Goal: Task Accomplishment & Management: Manage account settings

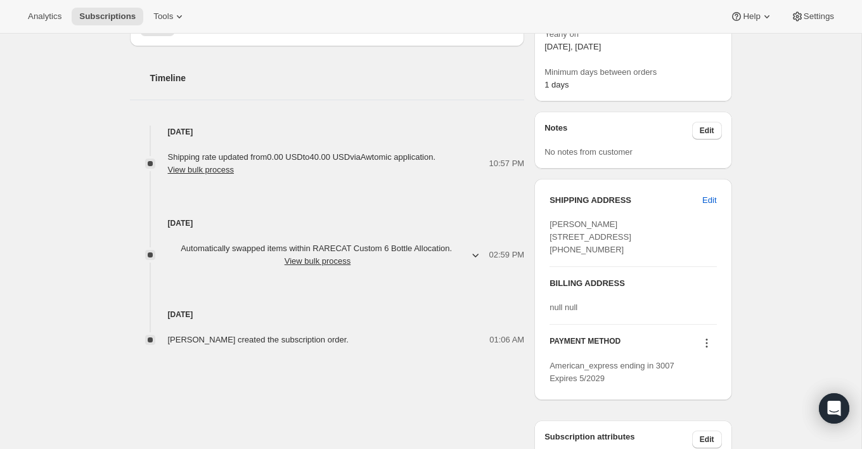
scroll to position [390, 0]
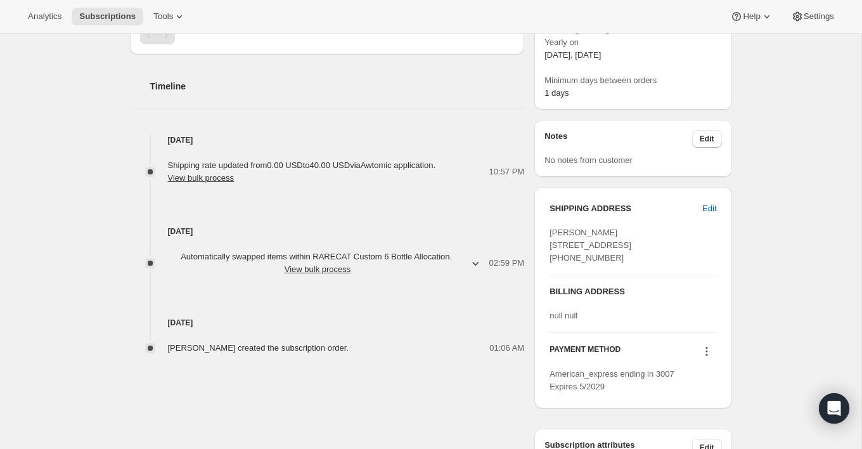
click at [447, 258] on span "Automatically swapped items within RARECAT Custom 6 Bottle Allocation . View bu…" at bounding box center [318, 262] width 300 height 25
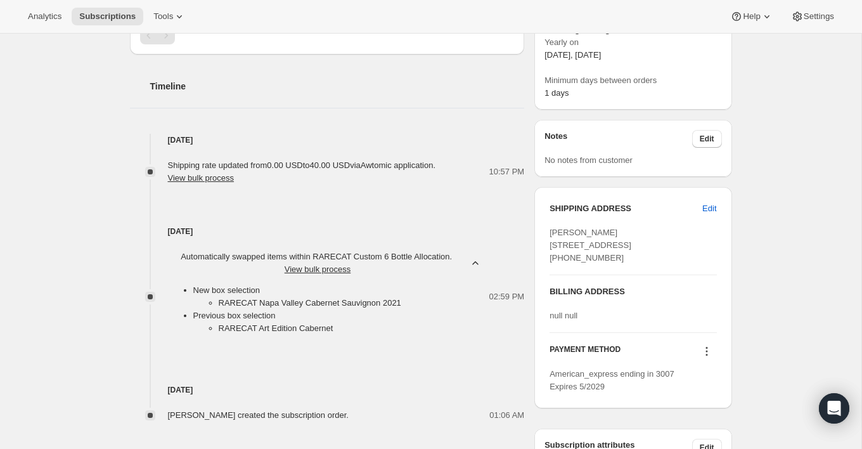
click at [447, 258] on span "Automatically swapped items within RARECAT Custom 6 Bottle Allocation . View bu…" at bounding box center [318, 262] width 300 height 25
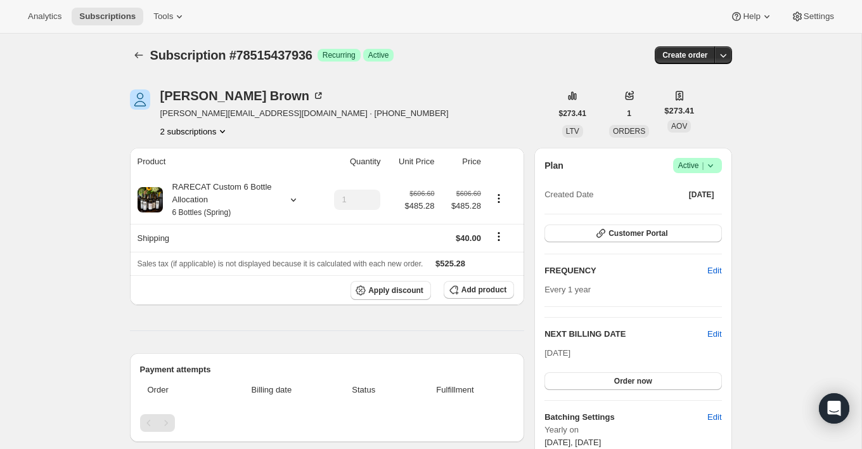
scroll to position [0, 0]
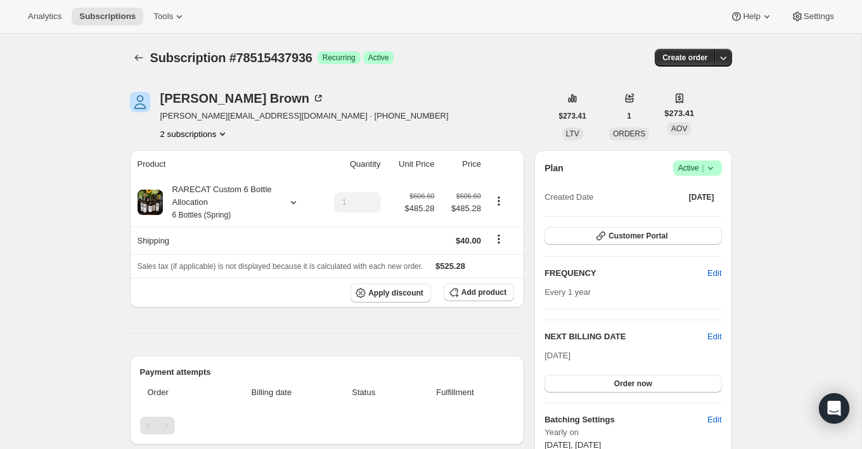
click at [196, 135] on button "2 subscriptions" at bounding box center [194, 133] width 69 height 13
click at [196, 159] on span "78495842672" at bounding box center [175, 157] width 51 height 10
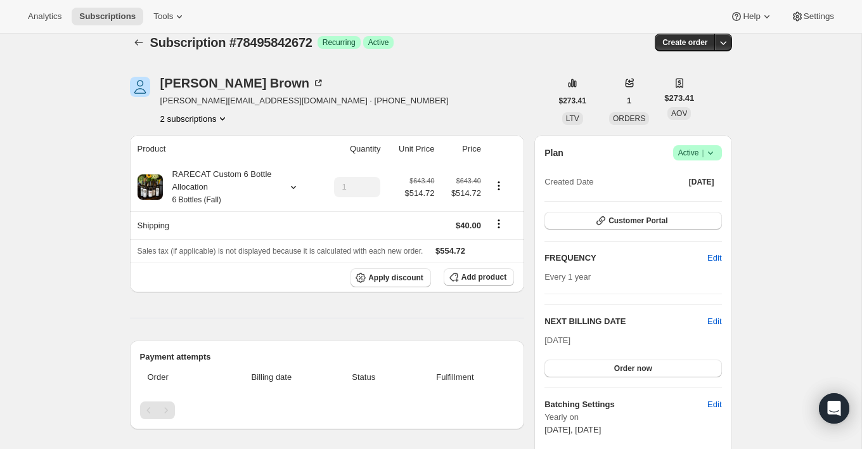
scroll to position [1, 0]
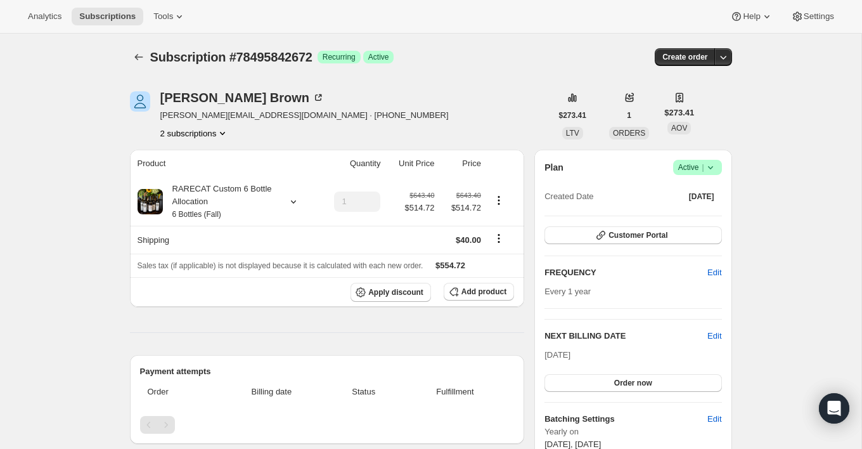
click at [220, 138] on icon "Product actions" at bounding box center [222, 133] width 13 height 13
click at [210, 180] on span "78515437936" at bounding box center [192, 178] width 88 height 13
click at [212, 131] on button "2 subscriptions" at bounding box center [194, 133] width 69 height 13
click at [210, 155] on span "78495842672" at bounding box center [194, 157] width 88 height 13
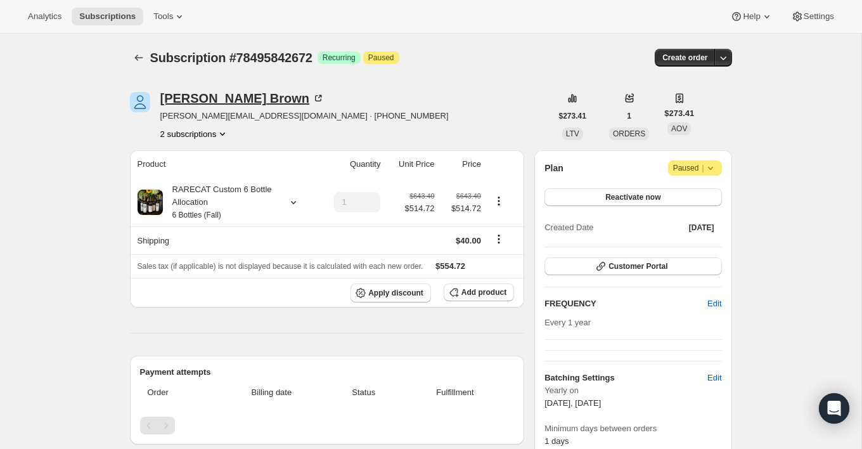
click at [315, 95] on icon at bounding box center [318, 98] width 6 height 6
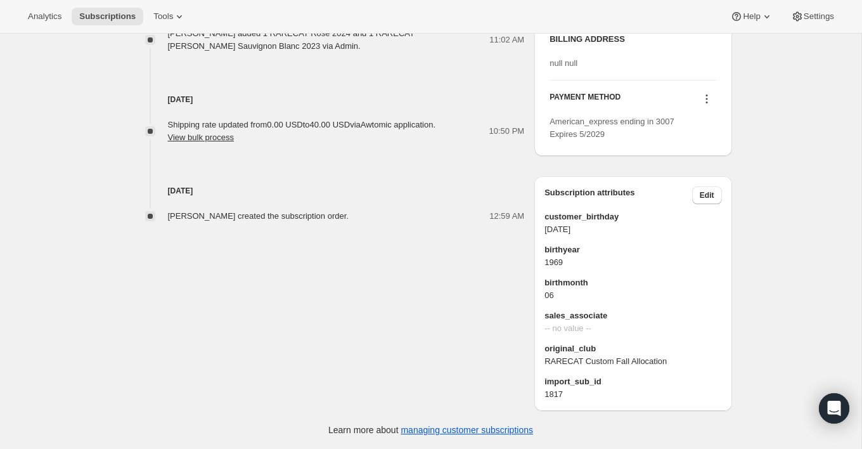
scroll to position [634, 0]
click at [709, 98] on icon at bounding box center [706, 98] width 13 height 13
click at [723, 175] on span "Select payment method" at bounding box center [702, 180] width 87 height 10
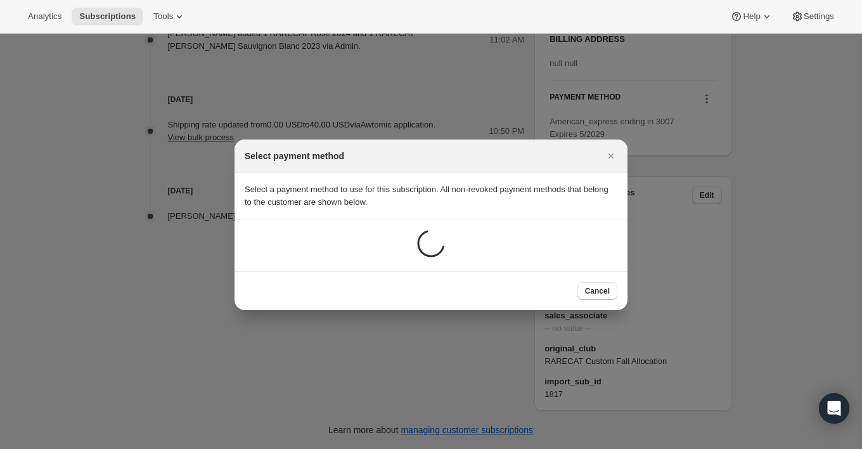
scroll to position [0, 0]
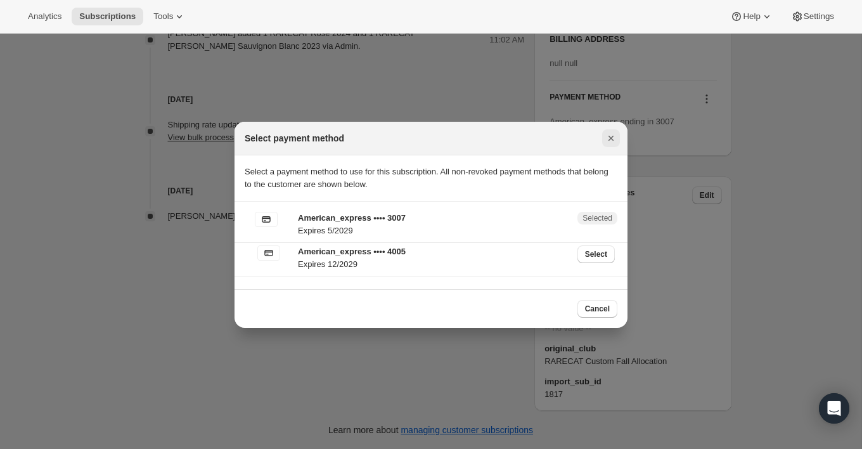
click at [608, 136] on icon "Close" at bounding box center [610, 138] width 13 height 13
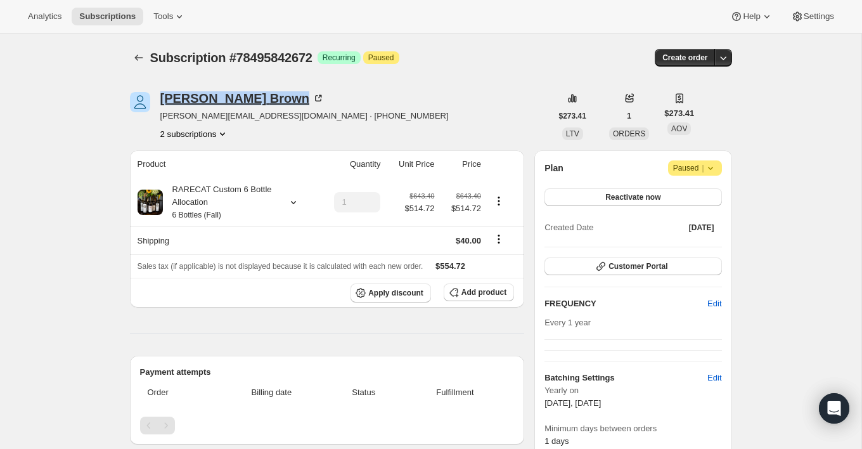
drag, startPoint x: 156, startPoint y: 96, endPoint x: 251, endPoint y: 99, distance: 94.4
click at [251, 99] on div "Susanne Brown susanne@brownsouth.com · +19548504263 2 subscriptions" at bounding box center [340, 116] width 421 height 48
copy div "Susanne Brown"
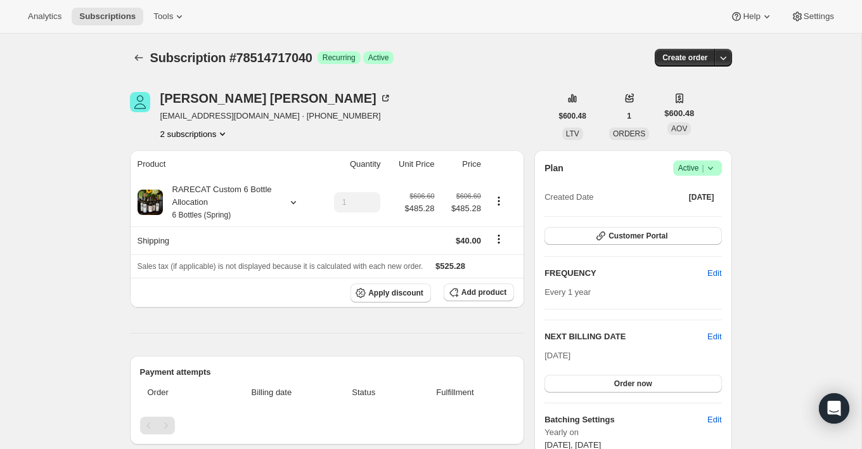
click at [202, 127] on div "Malcom Wetsel mwetsel@malcomwetsel.com · +18179261588 2 subscriptions" at bounding box center [275, 116] width 231 height 48
click at [202, 138] on button "2 subscriptions" at bounding box center [194, 133] width 69 height 13
click at [199, 164] on button "78494761328" at bounding box center [194, 157] width 96 height 20
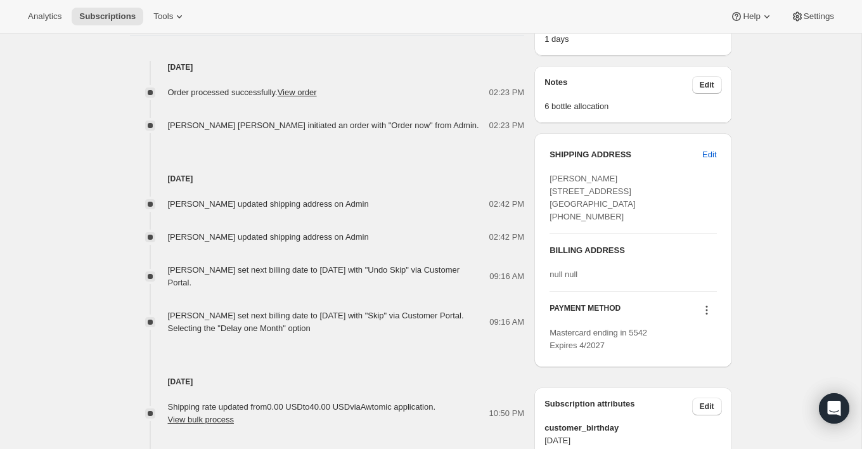
scroll to position [501, 0]
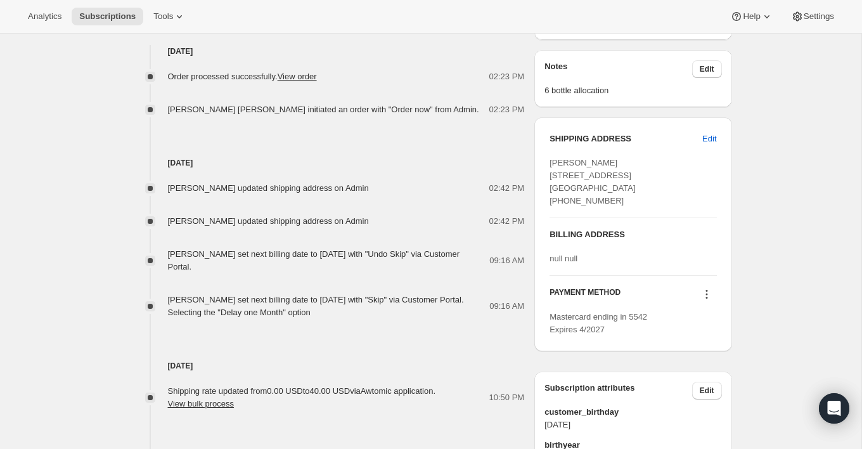
click at [710, 300] on icon at bounding box center [706, 294] width 13 height 13
click at [697, 364] on span "Select payment method" at bounding box center [702, 362] width 87 height 10
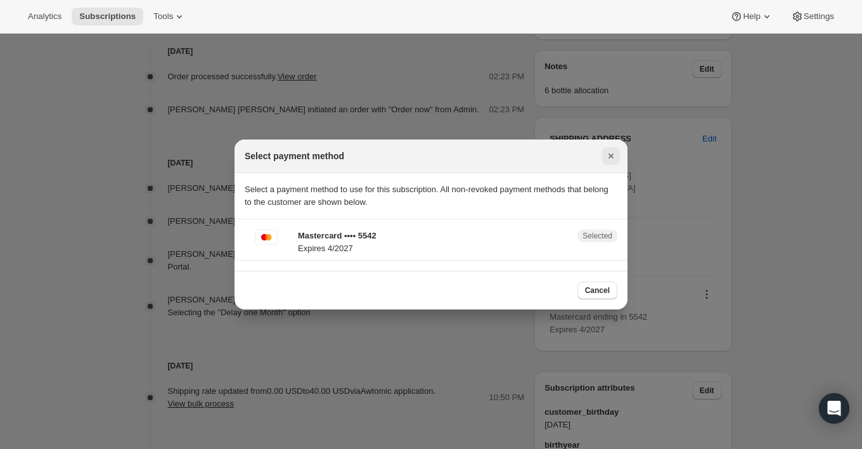
click at [609, 159] on icon "Close" at bounding box center [610, 156] width 13 height 13
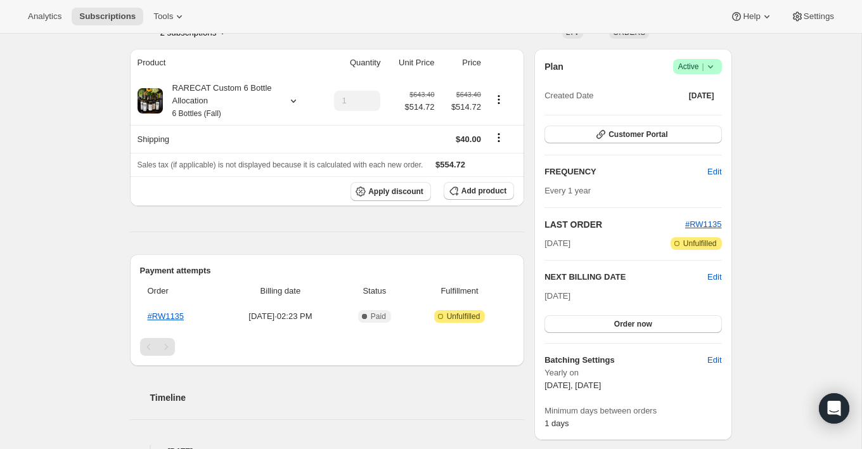
scroll to position [0, 0]
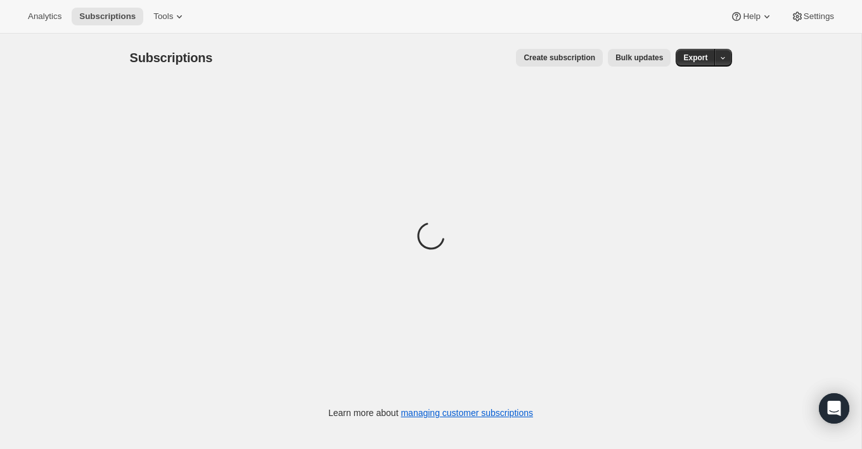
click at [812, 35] on div "Subscriptions. This page is ready Subscriptions Create subscription Bulk update…" at bounding box center [430, 258] width 861 height 449
click at [812, 13] on span "Settings" at bounding box center [818, 16] width 30 height 10
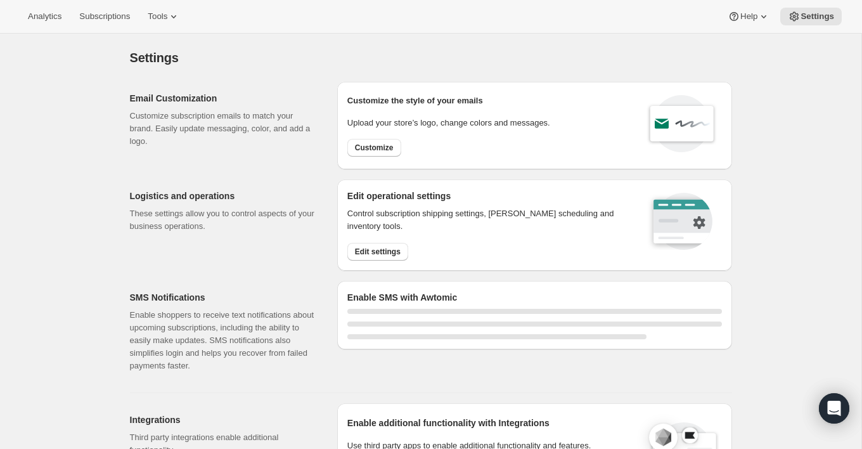
select select "22:00"
select select "09:00"
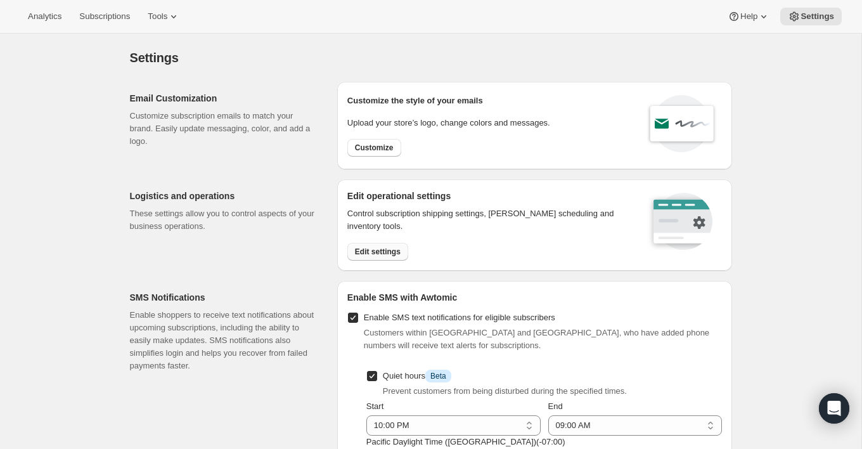
click at [354, 245] on button "Edit settings" at bounding box center [377, 252] width 61 height 18
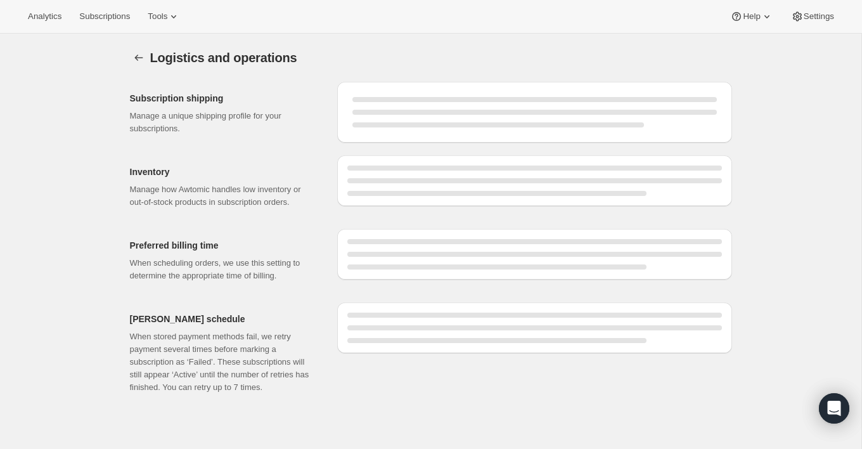
select select "DAY"
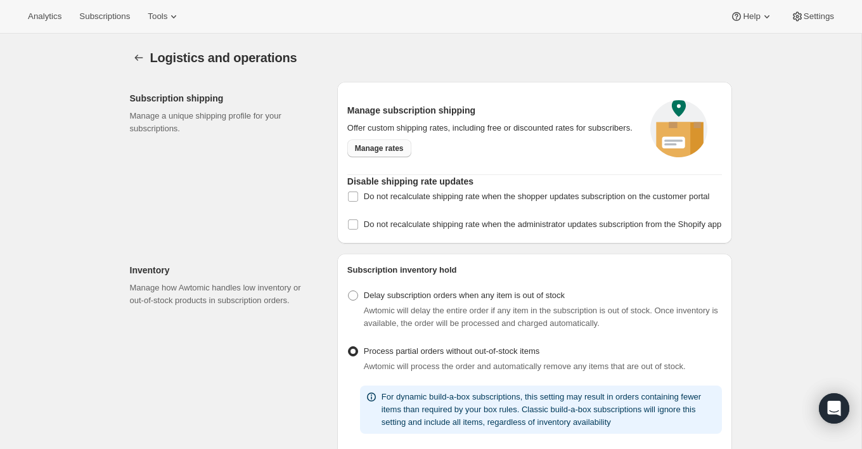
click at [403, 153] on span "Manage rates" at bounding box center [379, 148] width 49 height 10
